Goal: Find specific page/section: Find specific page/section

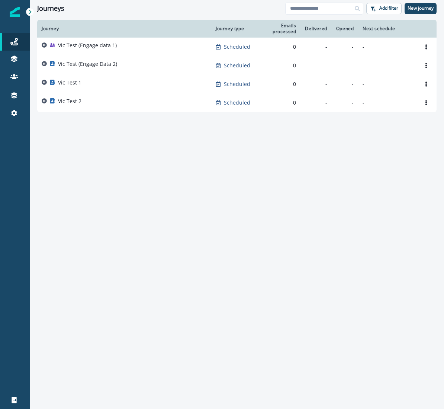
click at [30, 13] on icon at bounding box center [30, 12] width 3 height 4
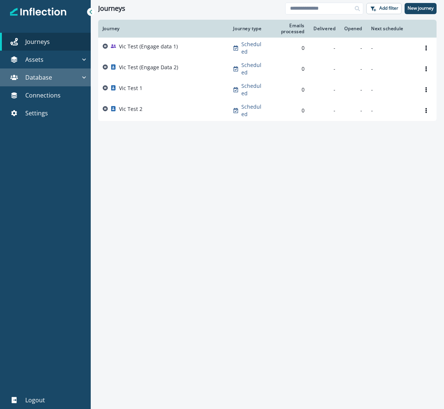
click at [62, 73] on div "Database" at bounding box center [41, 77] width 77 height 9
click at [65, 75] on div "Database" at bounding box center [41, 77] width 77 height 9
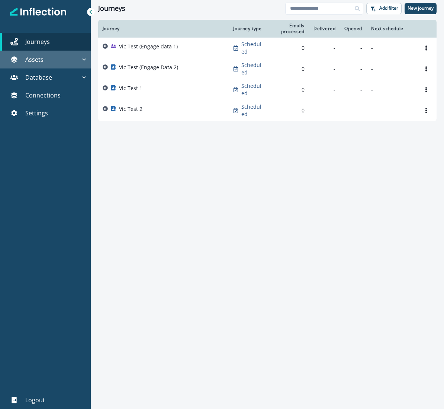
click at [69, 64] on div "Assets" at bounding box center [41, 59] width 77 height 9
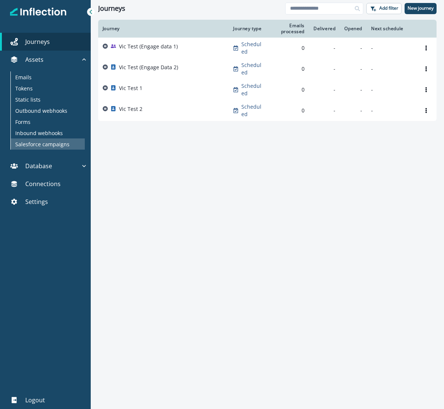
click at [39, 141] on p "Salesforce campaigns" at bounding box center [42, 144] width 54 height 8
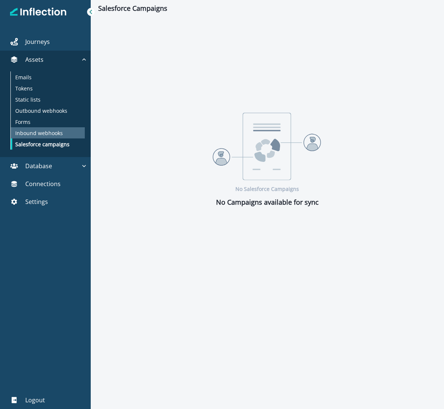
click at [41, 132] on p "Inbound webhooks" at bounding box center [39, 133] width 48 height 8
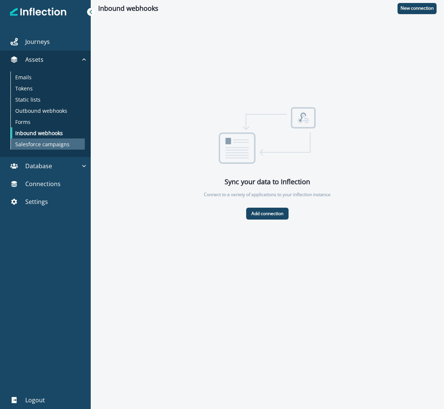
click at [43, 144] on p "Salesforce campaigns" at bounding box center [42, 144] width 54 height 8
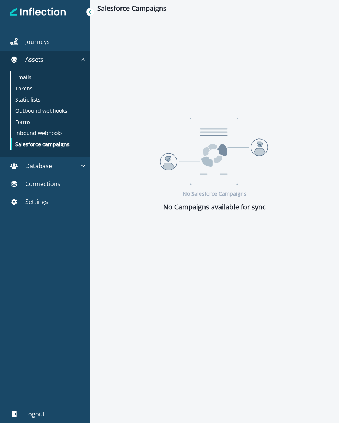
drag, startPoint x: 338, startPoint y: 140, endPoint x: 370, endPoint y: 139, distance: 32.4
click at [339, 139] on html "A newer version of [DOMAIN_NAME] is available. Refresh your page to load the la…" at bounding box center [169, 211] width 339 height 423
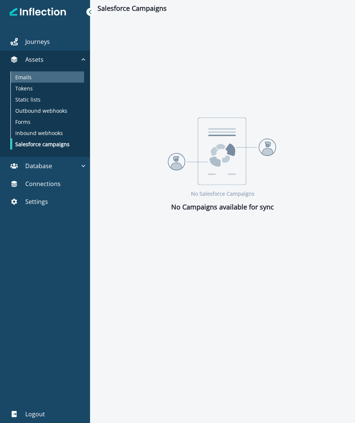
click at [36, 75] on div "Emails" at bounding box center [47, 76] width 73 height 11
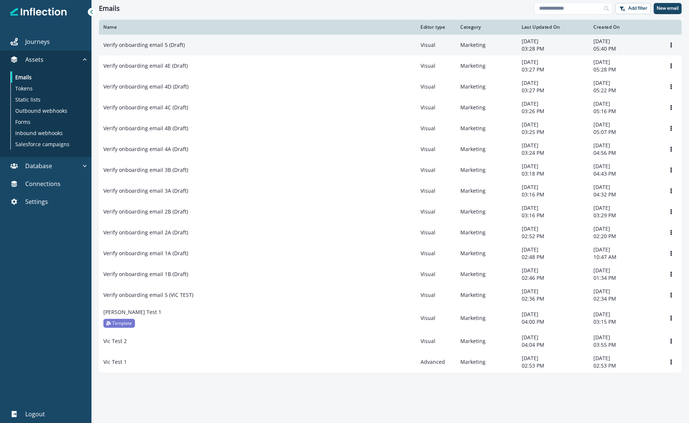
click at [158, 43] on p "Verify onboarding email 5 (Draft)" at bounding box center [143, 44] width 81 height 7
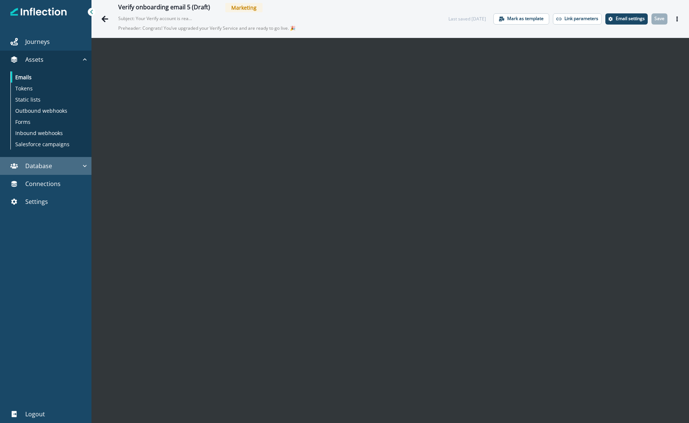
click at [38, 162] on p "Database" at bounding box center [38, 165] width 27 height 9
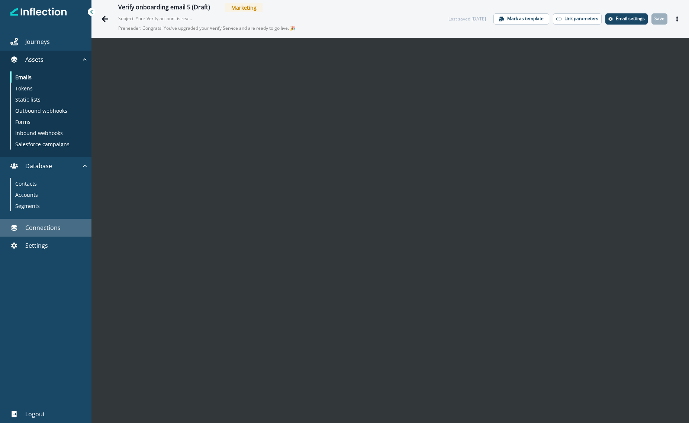
click at [39, 226] on p "Connections" at bounding box center [42, 227] width 35 height 9
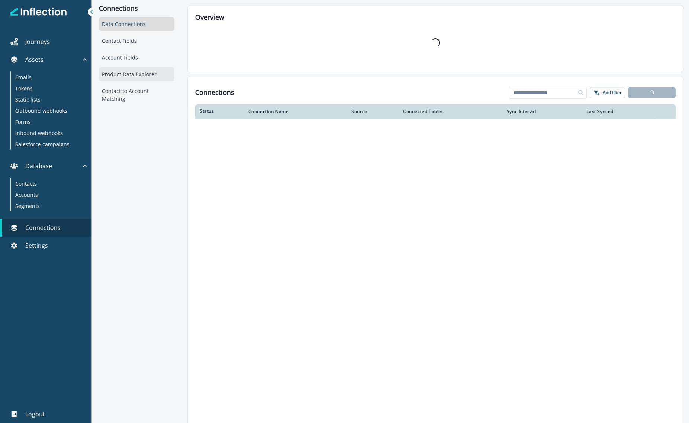
click at [133, 74] on div "Product Data Explorer" at bounding box center [136, 74] width 75 height 14
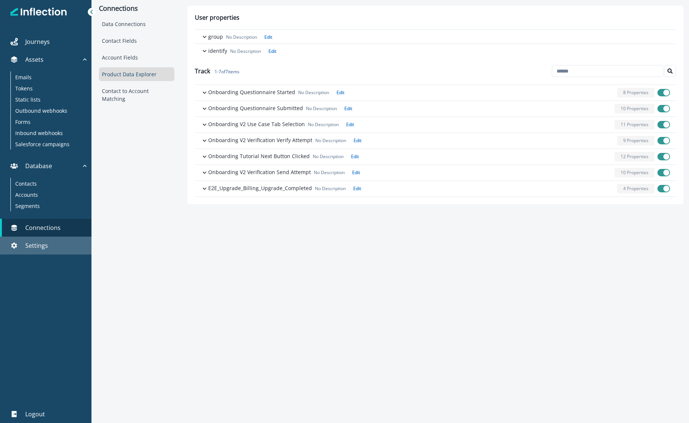
click at [27, 246] on p "Settings" at bounding box center [36, 245] width 23 height 9
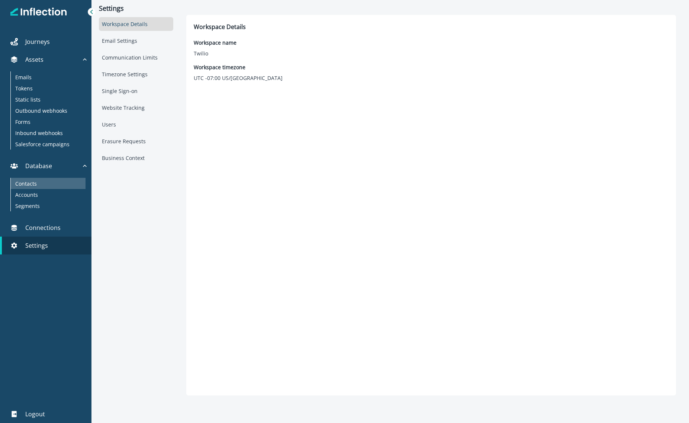
click at [29, 184] on p "Contacts" at bounding box center [26, 184] width 22 height 8
